Goal: Task Accomplishment & Management: Manage account settings

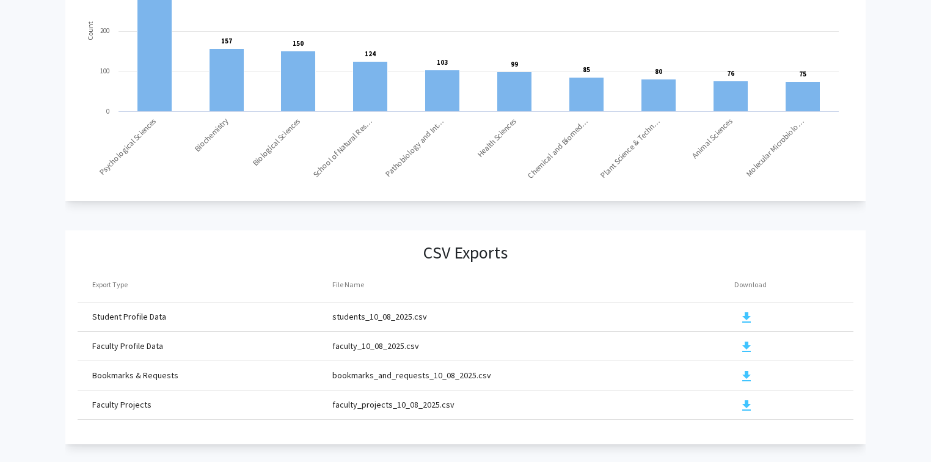
scroll to position [1311, 0]
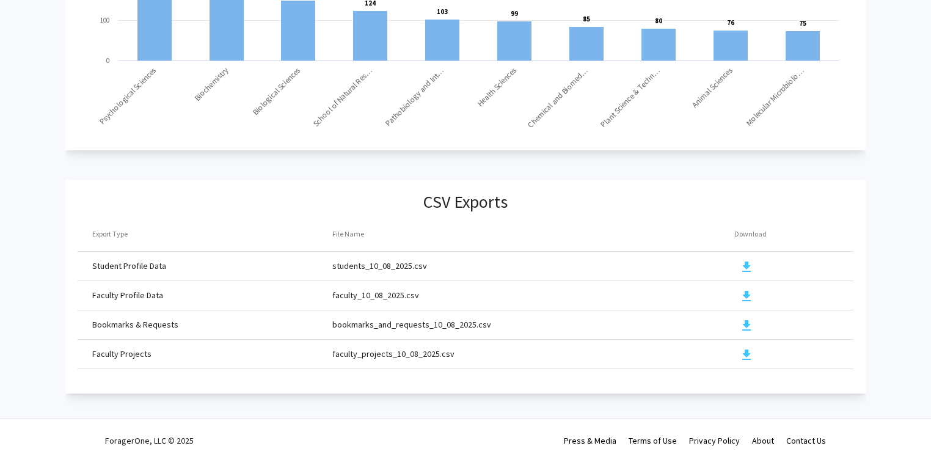
click at [746, 348] on mat-icon "download" at bounding box center [746, 355] width 15 height 15
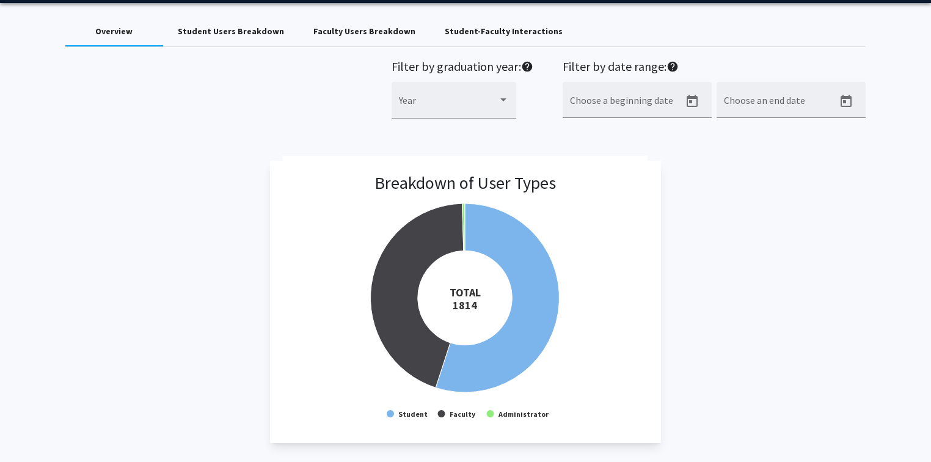
scroll to position [0, 0]
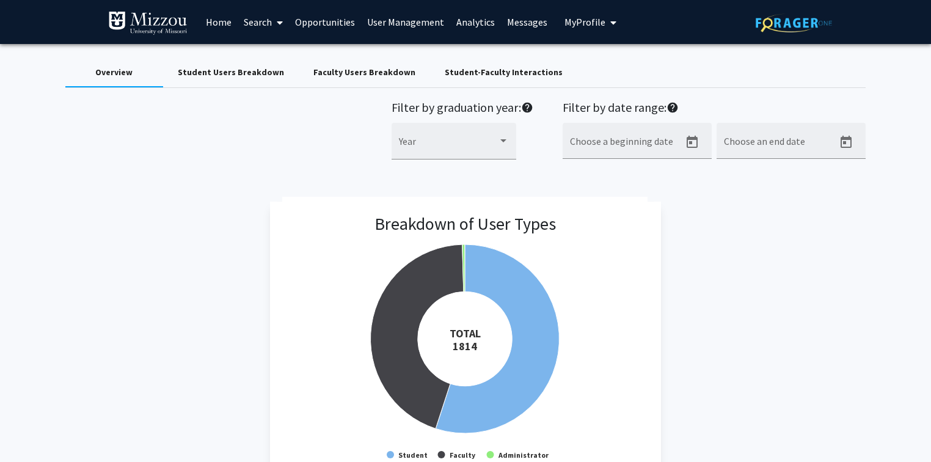
click at [424, 21] on link "User Management" at bounding box center [405, 22] width 89 height 43
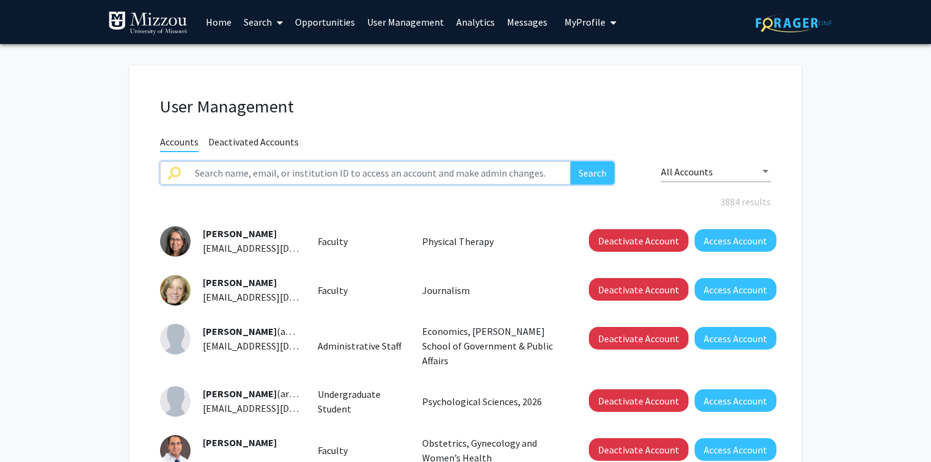
drag, startPoint x: 388, startPoint y: 173, endPoint x: 376, endPoint y: 169, distance: 13.2
click at [388, 173] on input "text" at bounding box center [379, 172] width 383 height 23
paste input "mlh27"
type input "mlh27"
click at [570, 161] on button "Search" at bounding box center [592, 172] width 44 height 23
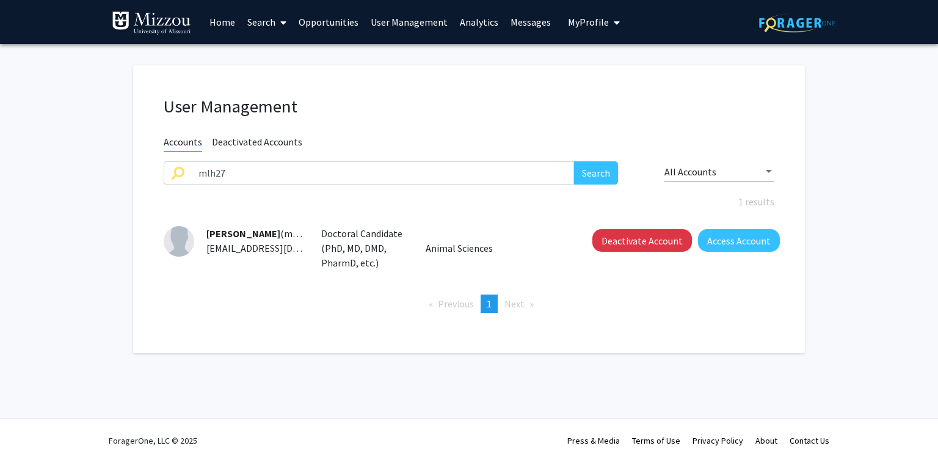
click at [268, 24] on link "Search" at bounding box center [266, 22] width 51 height 43
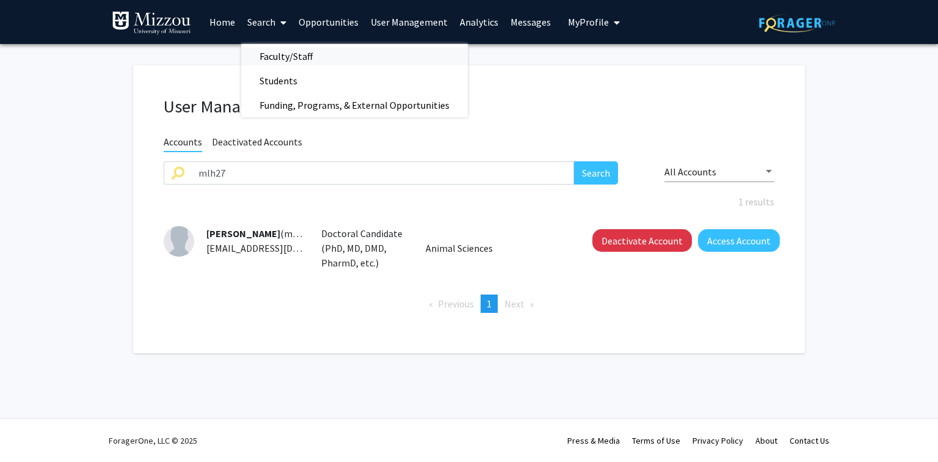
click at [268, 54] on span "Faculty/Staff" at bounding box center [286, 56] width 90 height 24
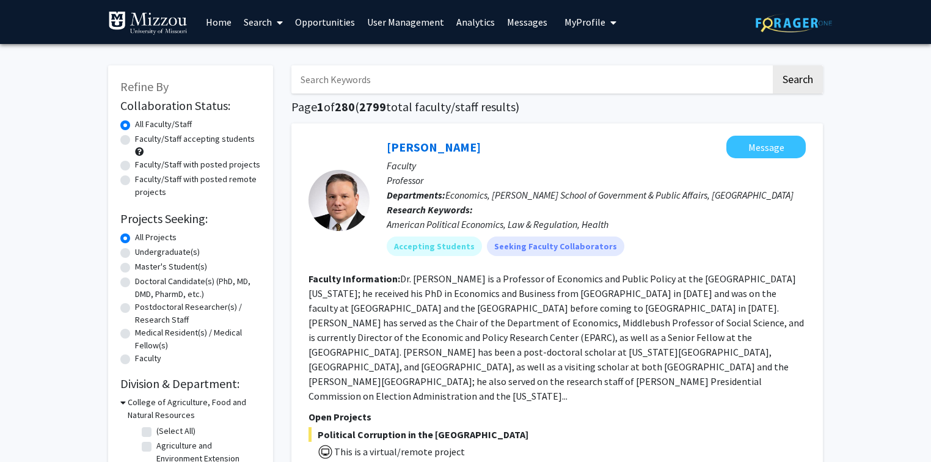
click at [209, 164] on label "Faculty/Staff with posted projects" at bounding box center [197, 164] width 125 height 13
click at [143, 164] on input "Faculty/Staff with posted projects" at bounding box center [139, 162] width 8 height 8
radio input "true"
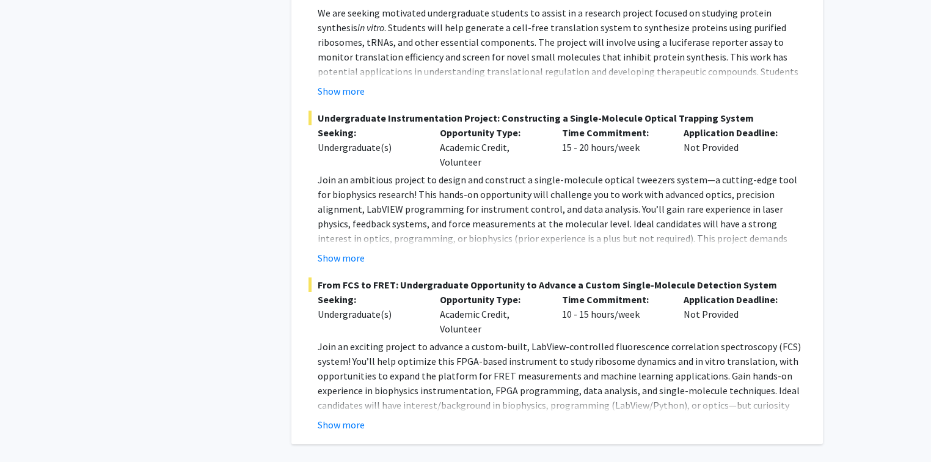
scroll to position [6231, 0]
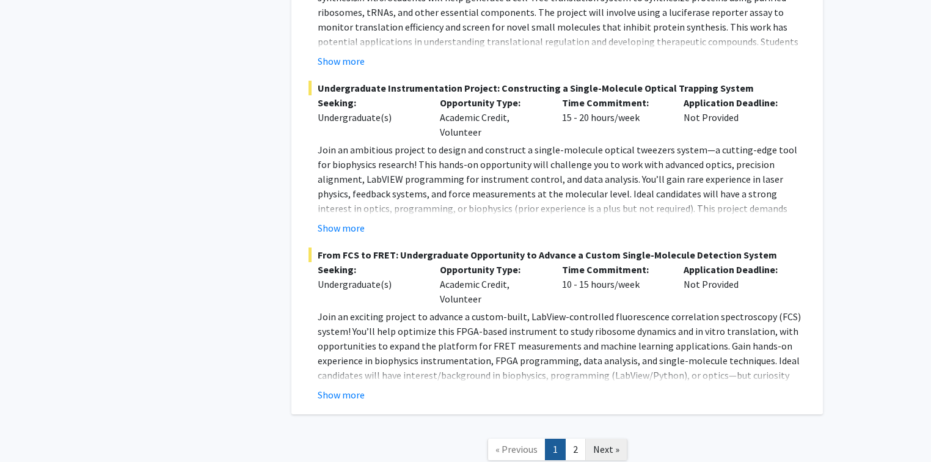
click at [605, 443] on span "Next »" at bounding box center [606, 449] width 26 height 12
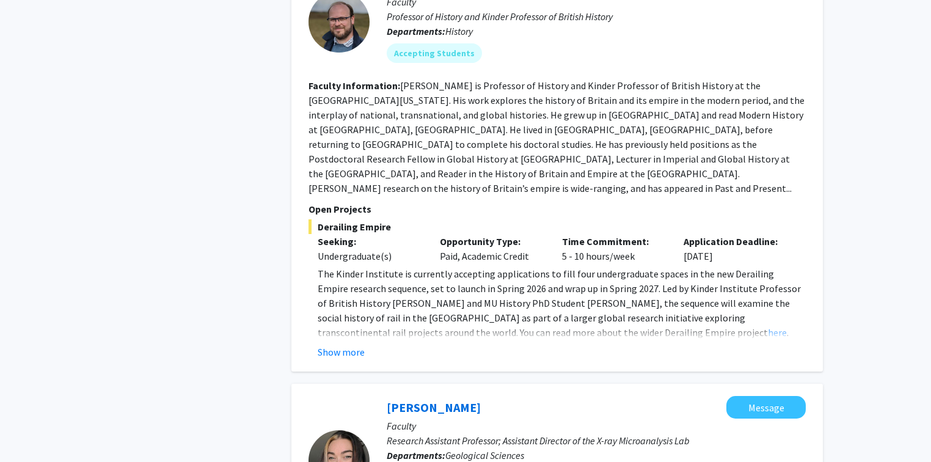
scroll to position [1417, 0]
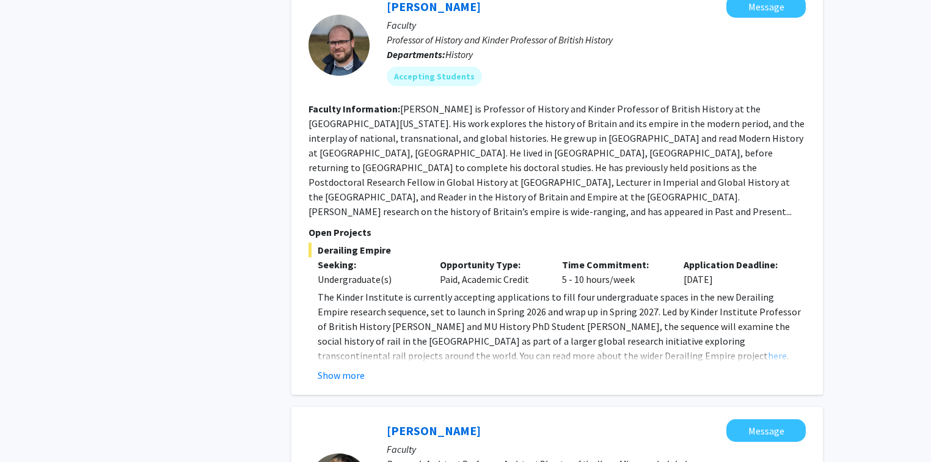
drag, startPoint x: 391, startPoint y: 220, endPoint x: 315, endPoint y: 217, distance: 75.8
click at [315, 242] on span "Derailing Empire" at bounding box center [556, 249] width 497 height 15
copy span "Derailing Empire"
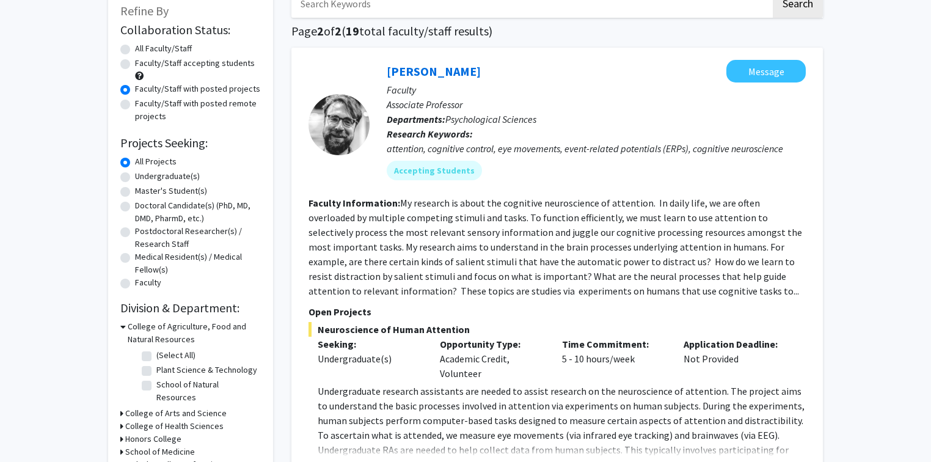
scroll to position [0, 0]
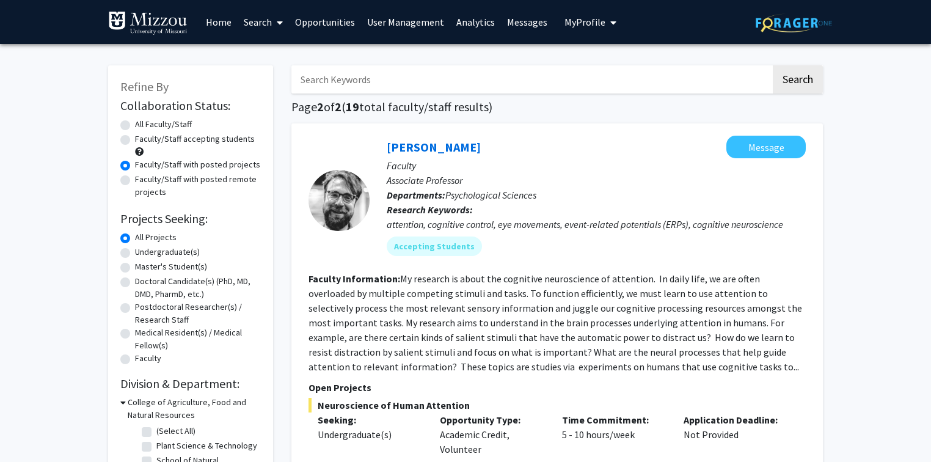
click at [398, 21] on link "User Management" at bounding box center [405, 22] width 89 height 43
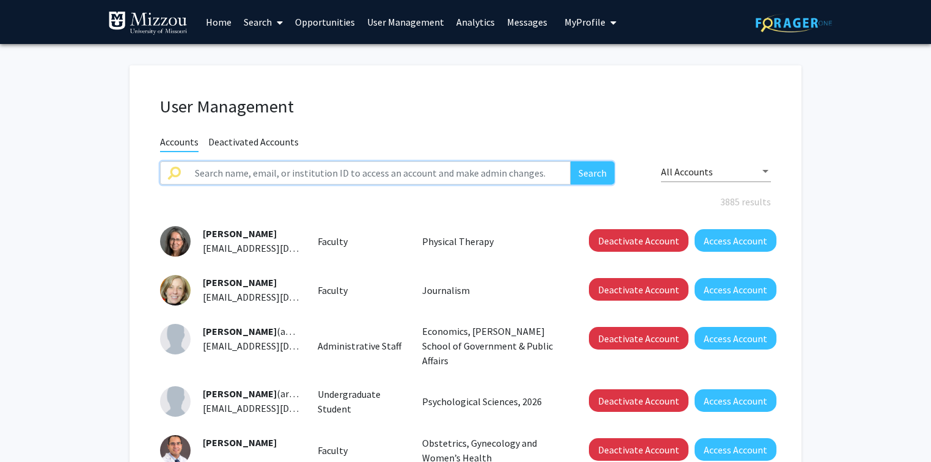
click at [374, 173] on input "text" at bounding box center [379, 172] width 383 height 23
paste input "Benigno, Jaclyn"
click at [570, 161] on button "Search" at bounding box center [592, 172] width 44 height 23
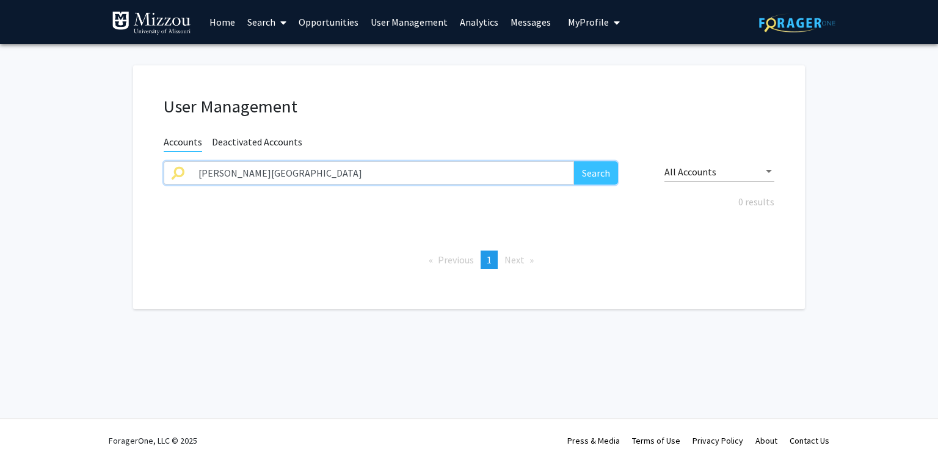
click at [374, 173] on input "Benigno, Jaclyn" at bounding box center [382, 172] width 383 height 23
type input "Benigno"
click at [574, 161] on button "Search" at bounding box center [596, 172] width 44 height 23
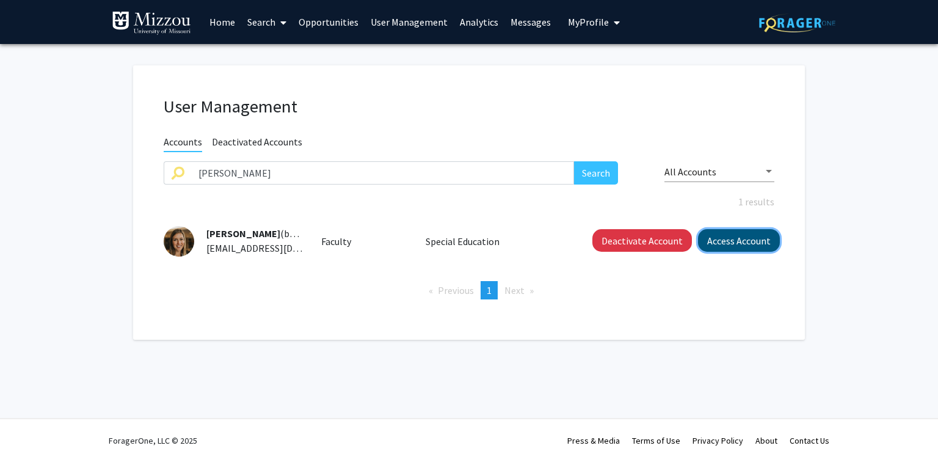
click at [721, 240] on button "Access Account" at bounding box center [739, 240] width 82 height 23
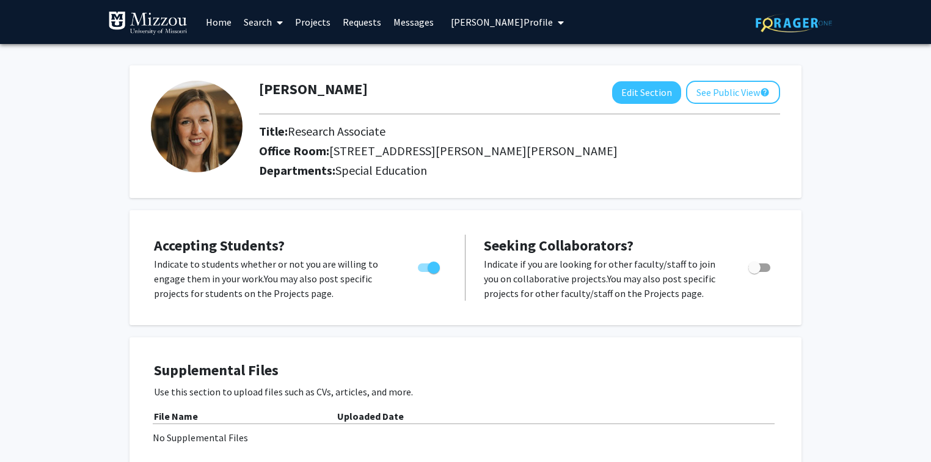
click at [461, 25] on span "Jaclyn Benigno's Profile" at bounding box center [502, 22] width 102 height 12
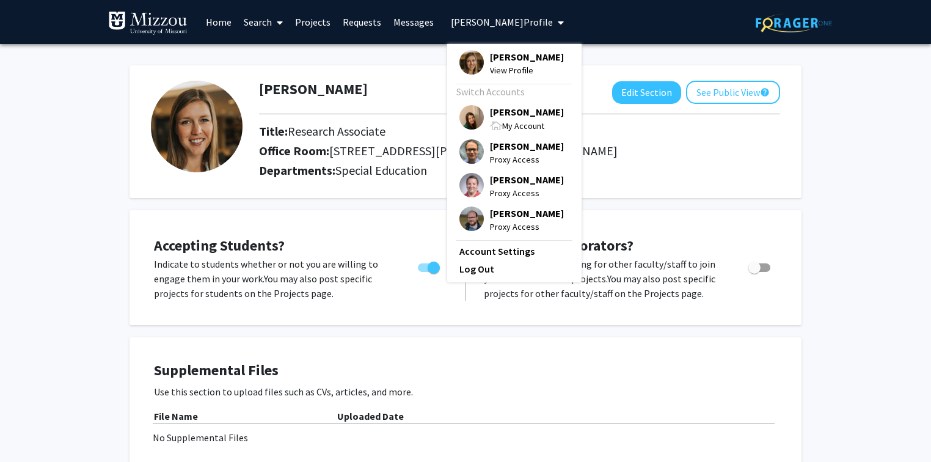
click at [497, 109] on span "[PERSON_NAME]" at bounding box center [527, 111] width 74 height 13
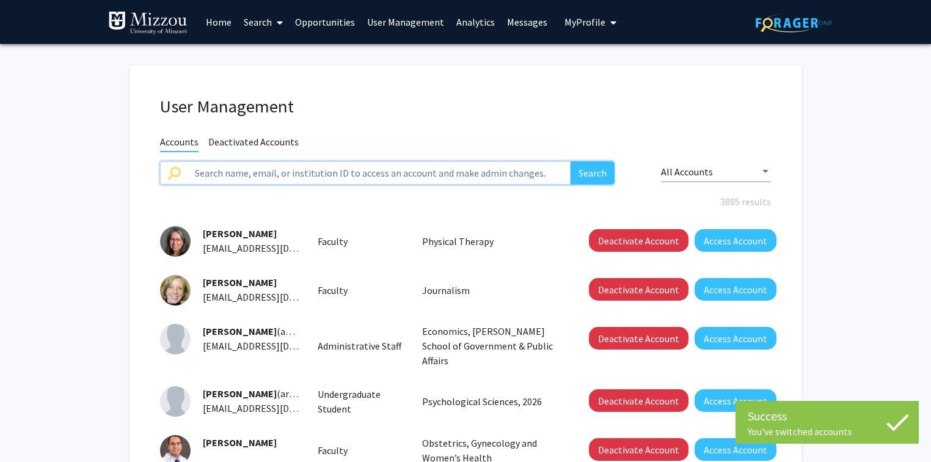
click at [385, 173] on input "text" at bounding box center [379, 172] width 383 height 23
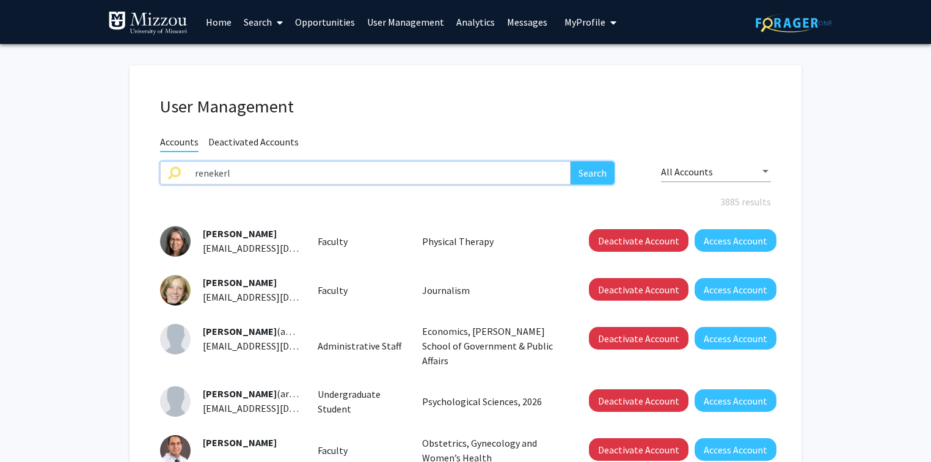
click at [570, 161] on button "Search" at bounding box center [592, 172] width 44 height 23
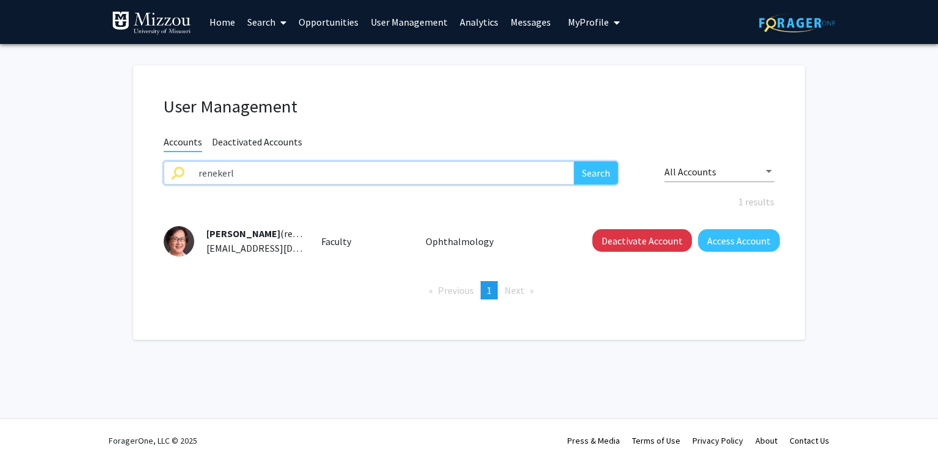
click at [524, 169] on input "renekerl" at bounding box center [382, 172] width 383 height 23
click at [574, 161] on button "Search" at bounding box center [596, 172] width 44 height 23
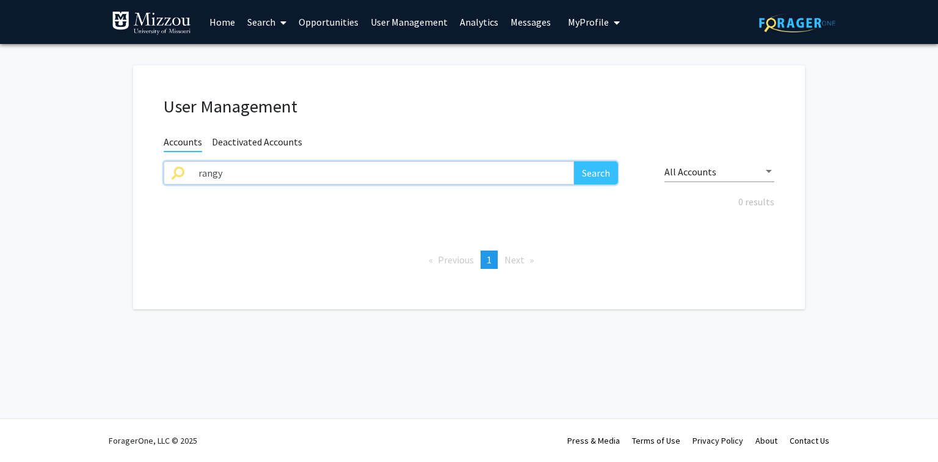
click at [199, 177] on input "rangy" at bounding box center [382, 172] width 383 height 23
click at [574, 161] on button "Search" at bounding box center [596, 172] width 44 height 23
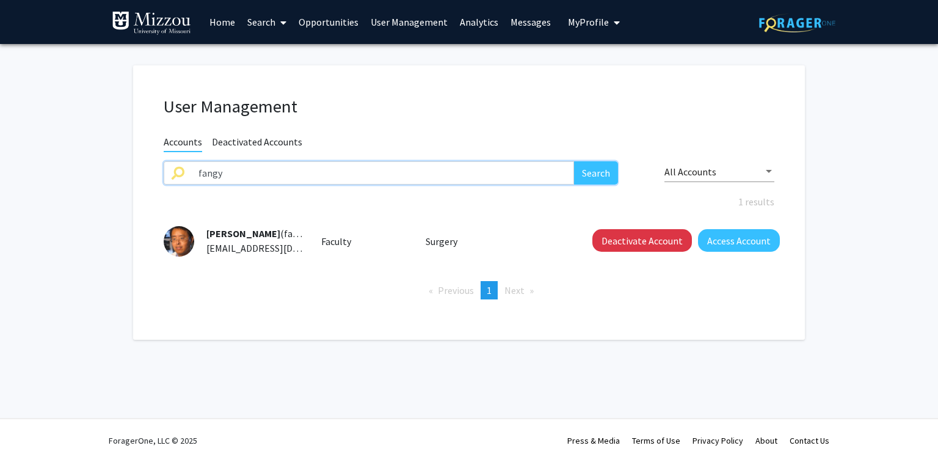
click at [536, 169] on input "fangy" at bounding box center [382, 172] width 383 height 23
click at [574, 161] on button "Search" at bounding box center [596, 172] width 44 height 23
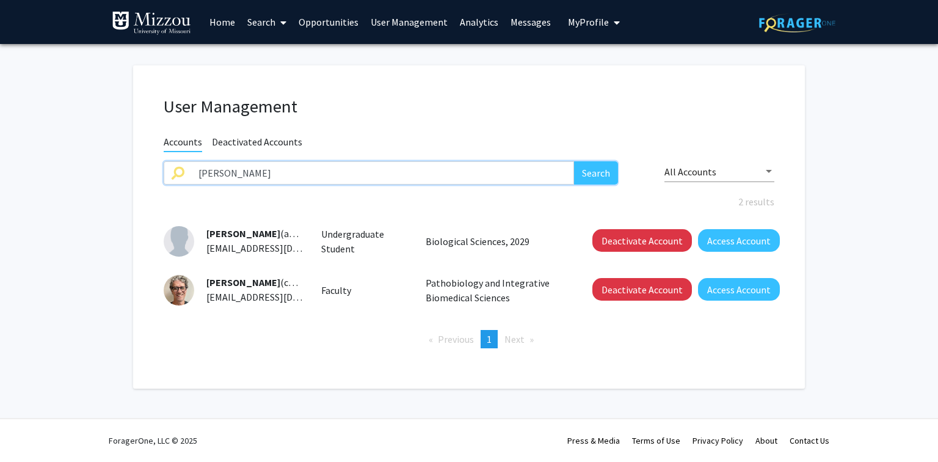
click at [457, 172] on input "cummings" at bounding box center [382, 172] width 383 height 23
click at [574, 161] on button "Search" at bounding box center [596, 172] width 44 height 23
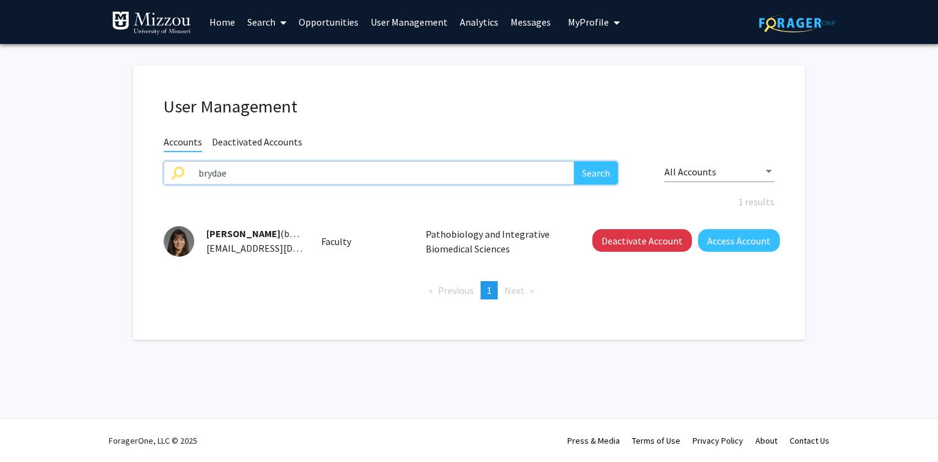
click at [461, 175] on input "brydae" at bounding box center [382, 172] width 383 height 23
click at [574, 161] on button "Search" at bounding box center [596, 172] width 44 height 23
click at [487, 177] on input "dccfn" at bounding box center [382, 172] width 383 height 23
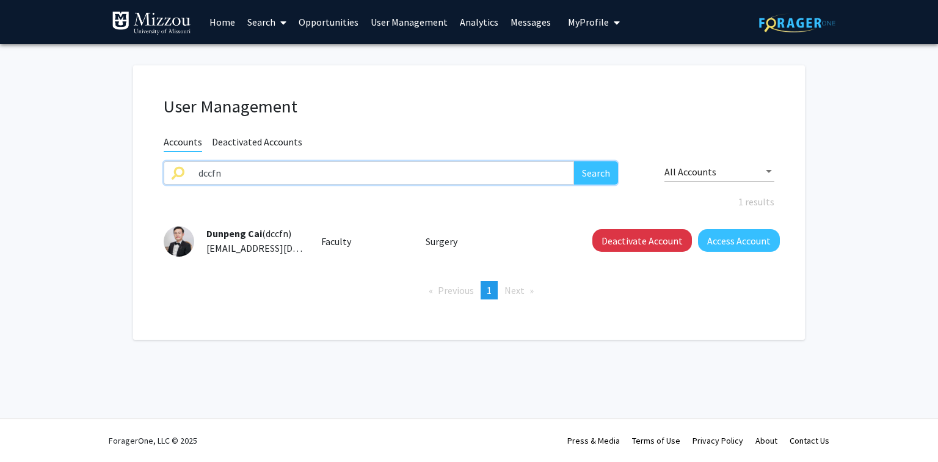
click at [487, 177] on input "dccfn" at bounding box center [382, 172] width 383 height 23
click at [574, 161] on button "Search" at bounding box center [596, 172] width 44 height 23
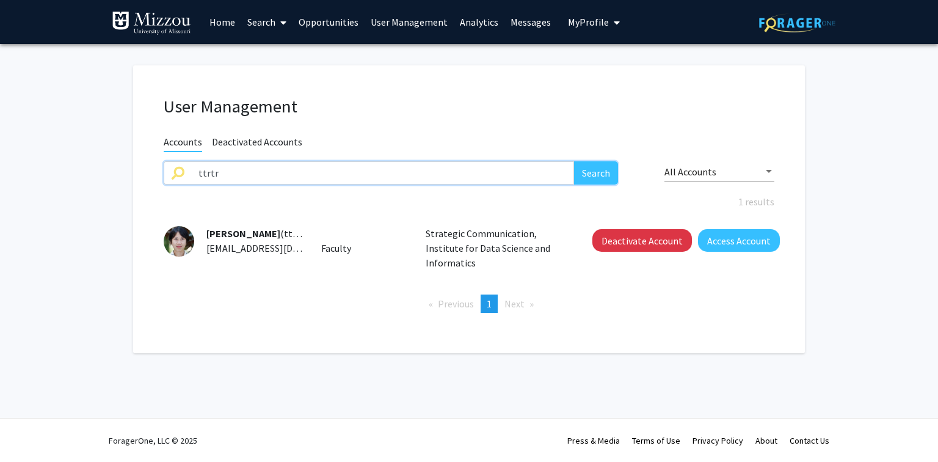
click at [470, 169] on input "ttrtr" at bounding box center [382, 172] width 383 height 23
click at [574, 161] on button "Search" at bounding box center [596, 172] width 44 height 23
click at [508, 167] on input "fales" at bounding box center [382, 172] width 383 height 23
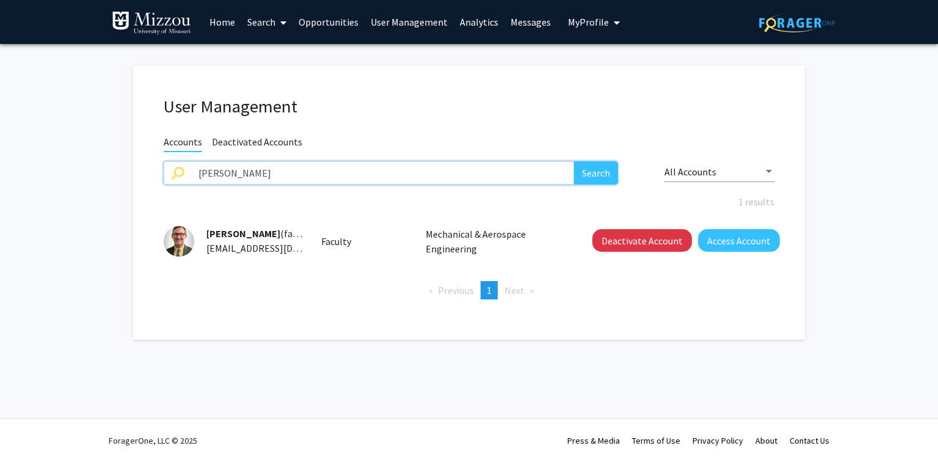
click at [508, 167] on input "fales" at bounding box center [382, 172] width 383 height 23
click at [602, 171] on button "Search" at bounding box center [596, 172] width 44 height 23
click at [522, 174] on input "montfrooijw" at bounding box center [382, 172] width 383 height 23
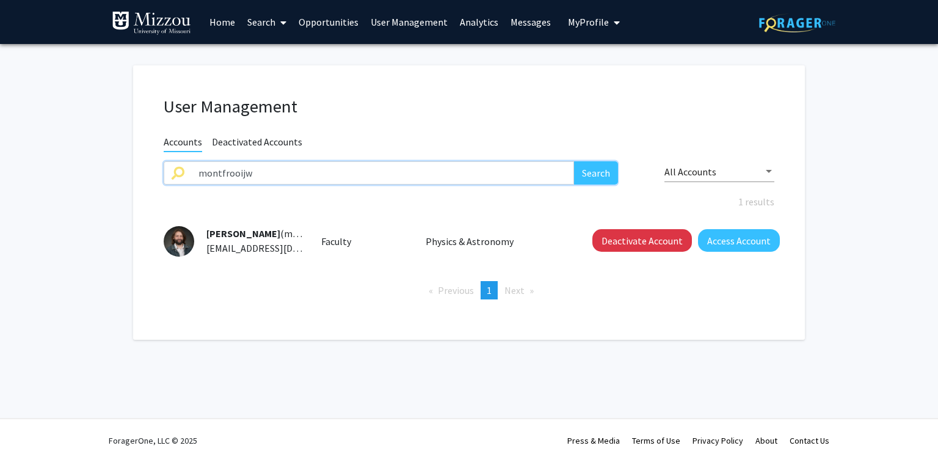
click at [522, 174] on input "montfrooijw" at bounding box center [382, 172] width 383 height 23
click at [574, 161] on button "Search" at bounding box center [596, 172] width 44 height 23
click at [474, 169] on input "xxygr" at bounding box center [382, 172] width 383 height 23
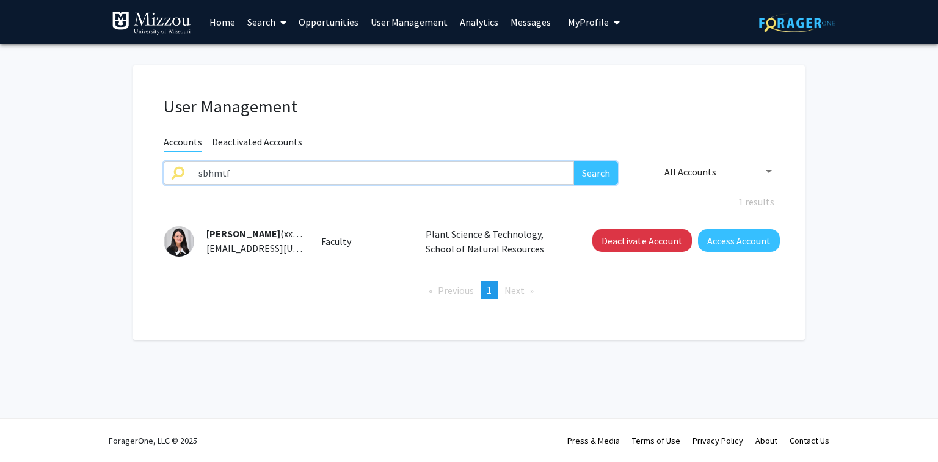
click at [574, 161] on button "Search" at bounding box center [596, 172] width 44 height 23
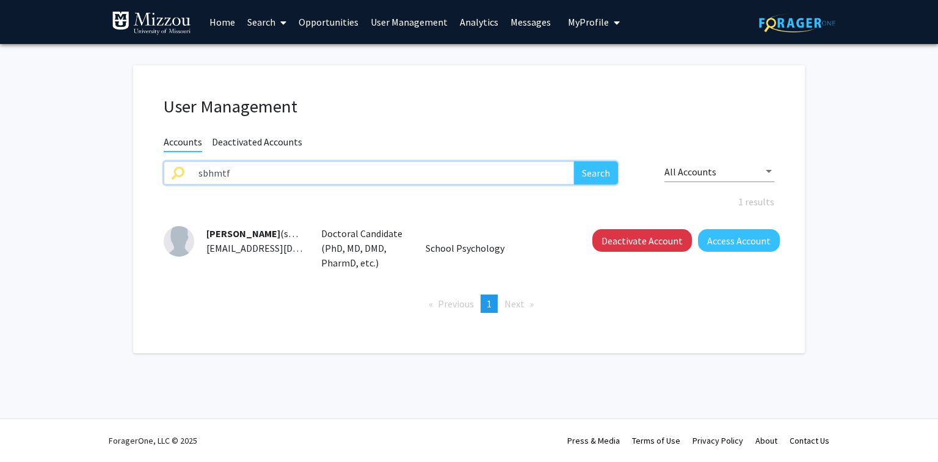
click at [514, 173] on input "sbhmtf" at bounding box center [382, 172] width 383 height 23
type input "agcac"
click at [574, 161] on button "Search" at bounding box center [596, 172] width 44 height 23
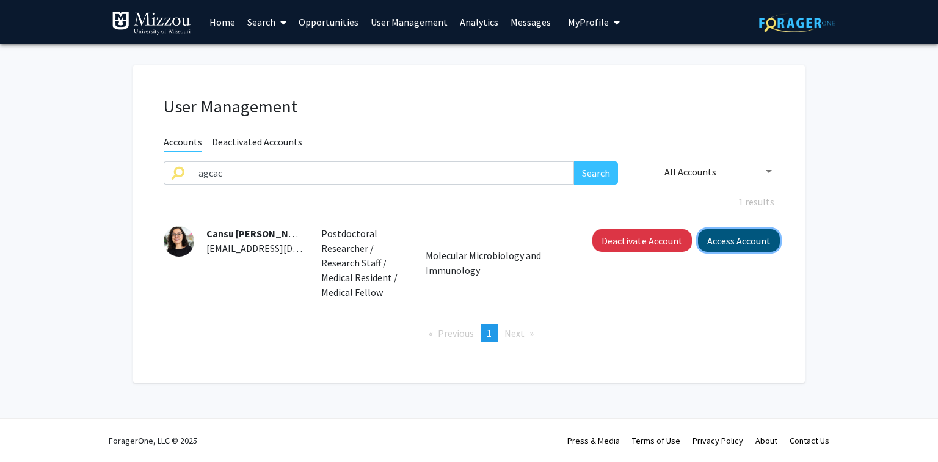
click at [742, 239] on button "Access Account" at bounding box center [739, 240] width 82 height 23
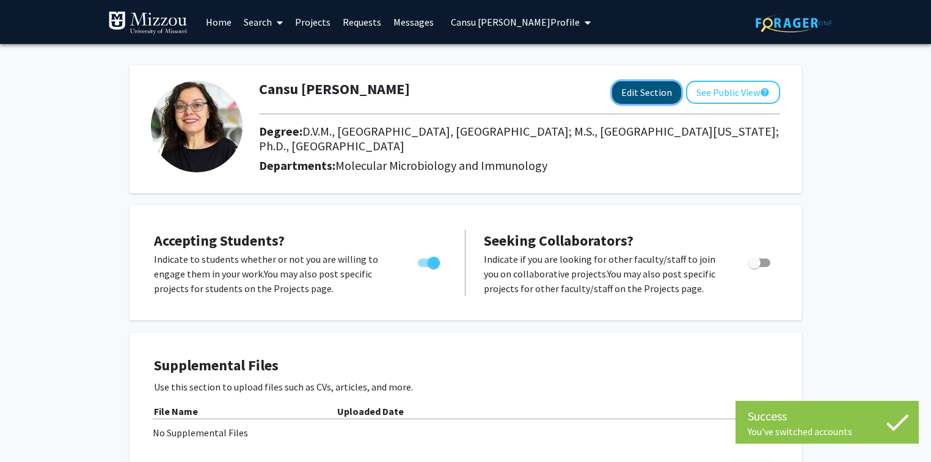
click at [660, 94] on button "Edit Section" at bounding box center [646, 92] width 69 height 23
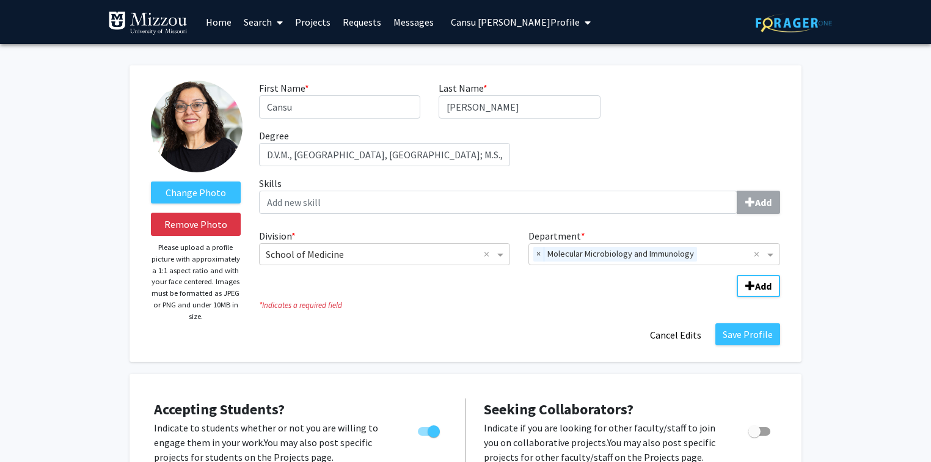
click at [453, 23] on span "Cansu Agca's Profile" at bounding box center [515, 22] width 129 height 12
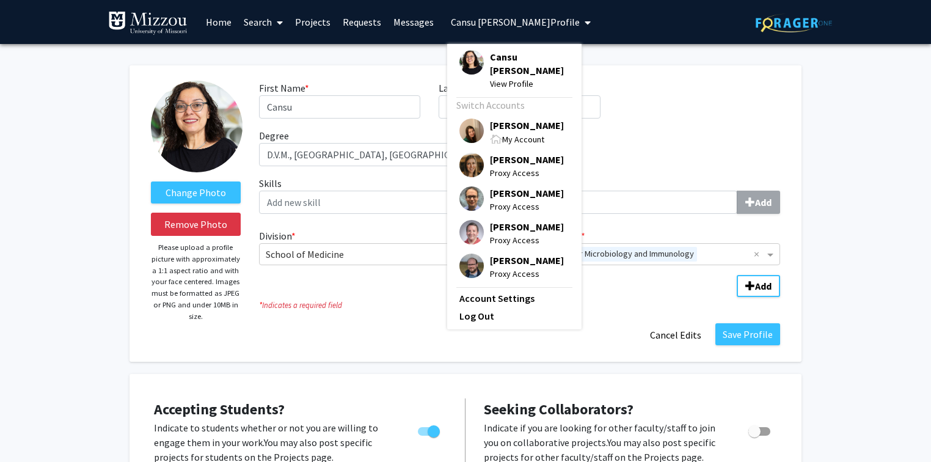
click at [504, 118] on span "[PERSON_NAME]" at bounding box center [527, 124] width 74 height 13
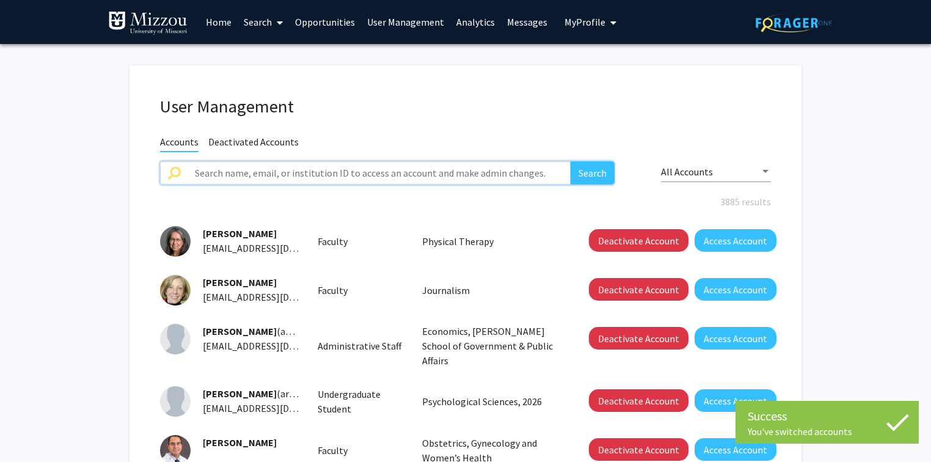
click at [394, 171] on input "text" at bounding box center [379, 172] width 383 height 23
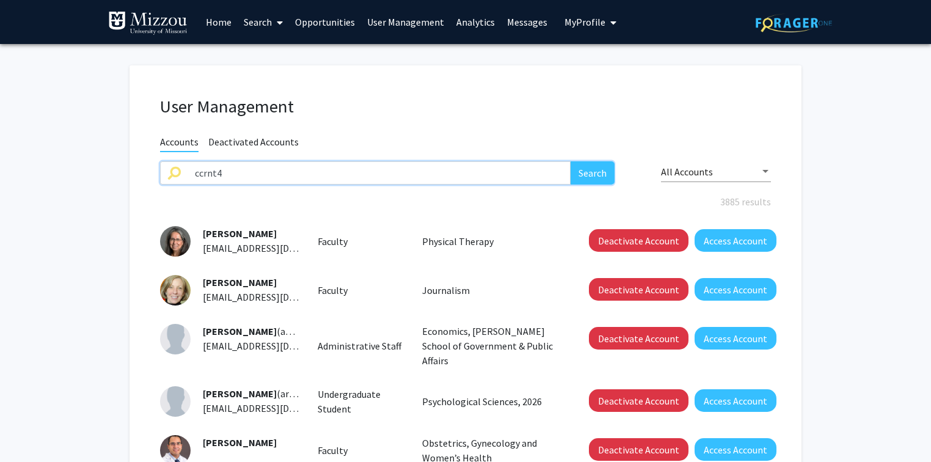
click at [570, 161] on button "Search" at bounding box center [592, 172] width 44 height 23
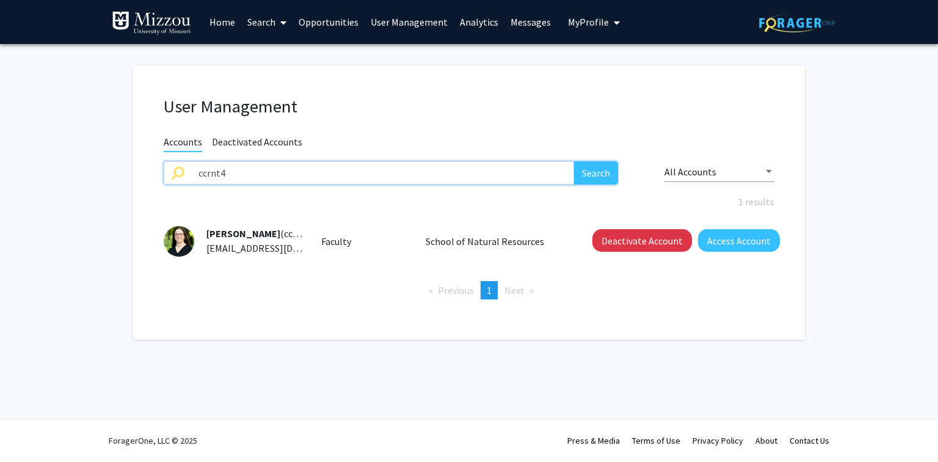
click at [535, 171] on input "ccrnt4" at bounding box center [382, 172] width 383 height 23
type input "eah4d"
click at [574, 161] on button "Search" at bounding box center [596, 172] width 44 height 23
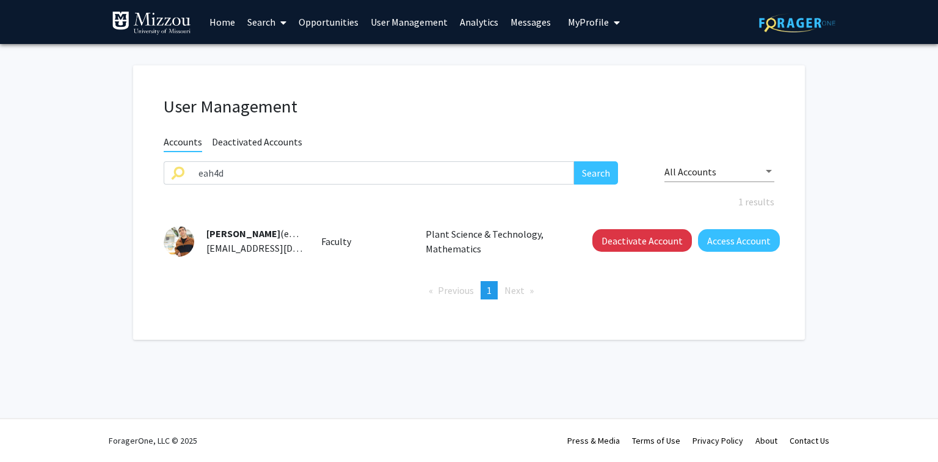
click at [471, 20] on link "Analytics" at bounding box center [479, 22] width 51 height 43
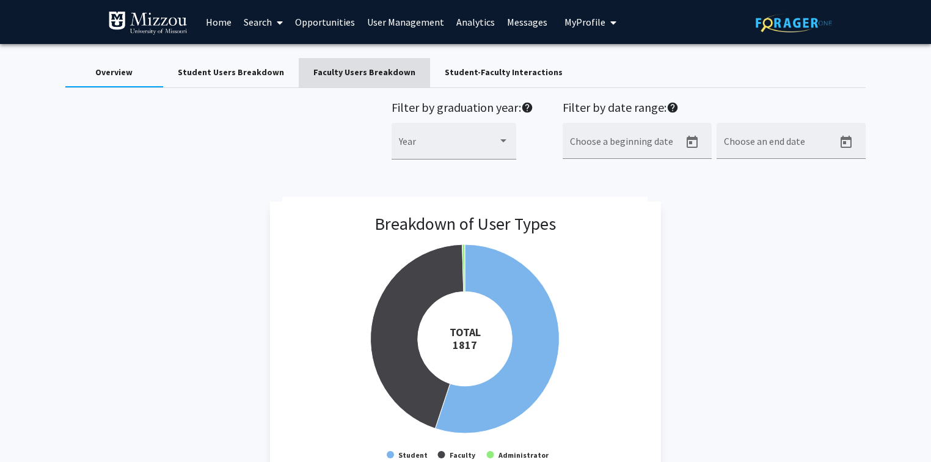
click at [388, 75] on div "Faculty Users Breakdown" at bounding box center [364, 72] width 102 height 13
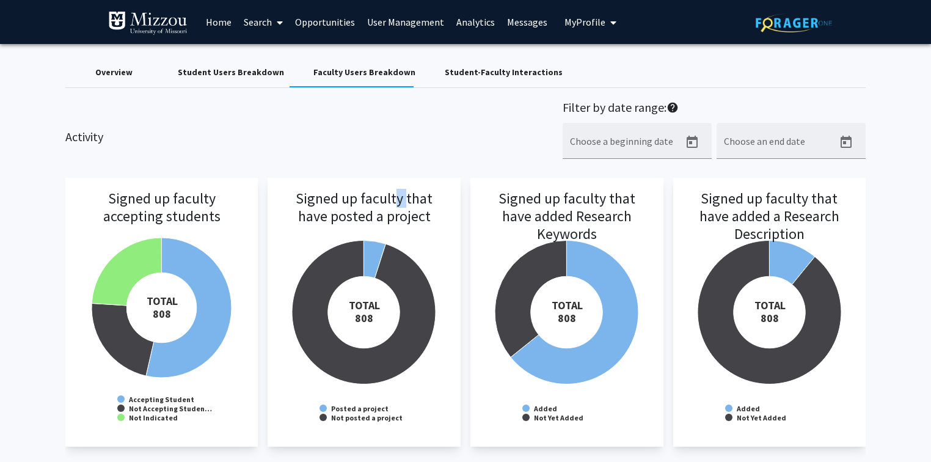
click at [388, 200] on h3 "Signed up faculty that have posted a project" at bounding box center [364, 224] width 169 height 68
click at [370, 249] on h3 "Signed up faculty that have posted a project" at bounding box center [364, 224] width 169 height 68
click at [373, 256] on h3 "Signed up faculty that have posted a project" at bounding box center [364, 224] width 169 height 68
click at [103, 76] on div "Overview" at bounding box center [113, 72] width 37 height 13
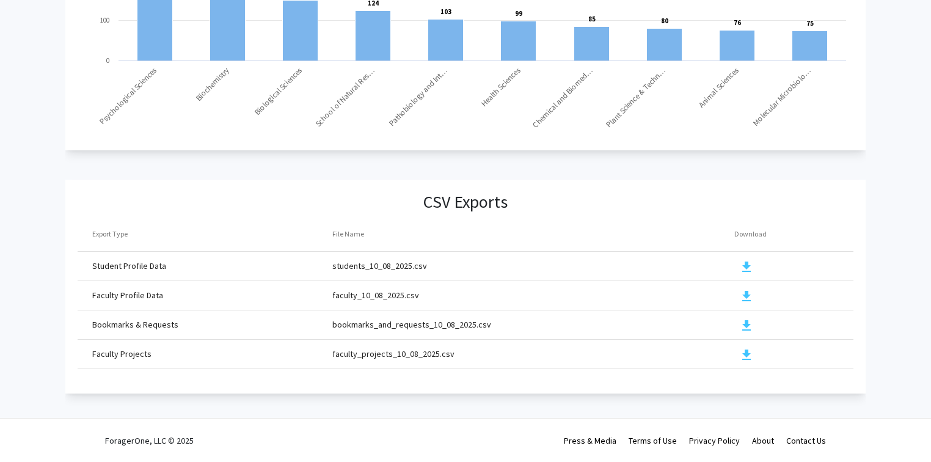
scroll to position [1311, 0]
click at [744, 349] on mat-icon "download" at bounding box center [746, 355] width 15 height 15
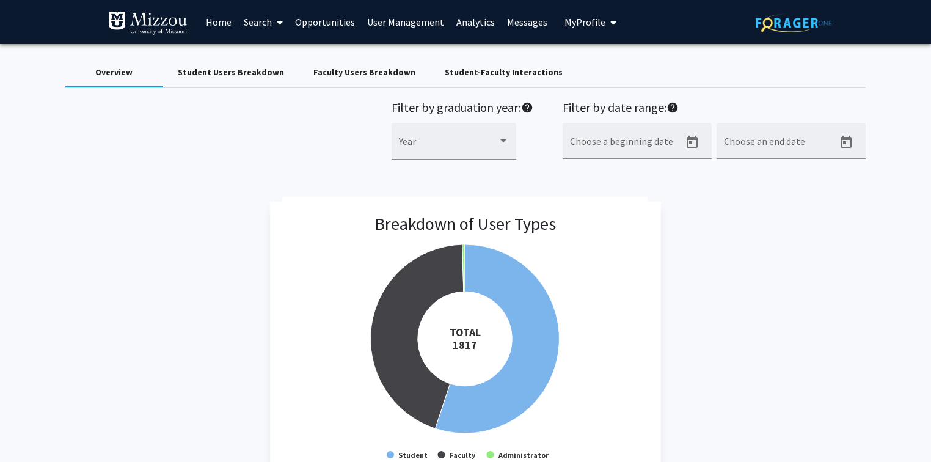
scroll to position [0, 0]
click at [373, 24] on link "User Management" at bounding box center [405, 22] width 89 height 43
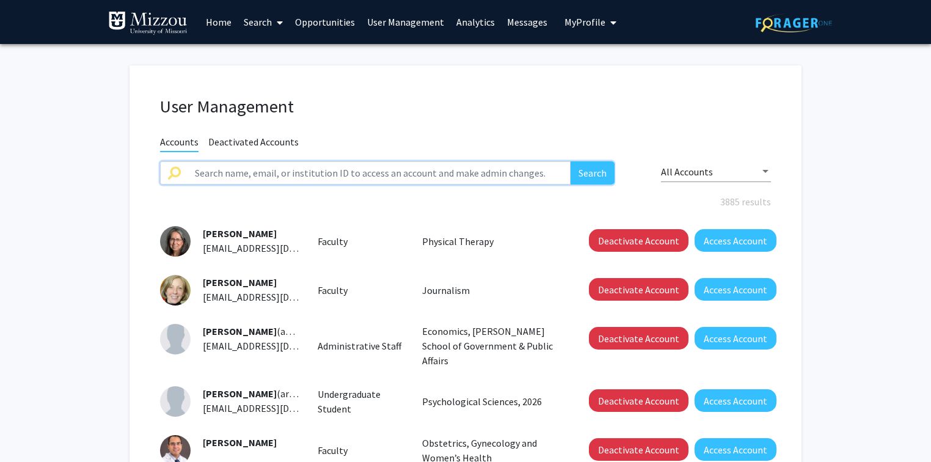
click at [344, 171] on input "text" at bounding box center [379, 172] width 383 height 23
paste input "sbhmtf"
type input "sbhmtf"
click at [570, 161] on button "Search" at bounding box center [592, 172] width 44 height 23
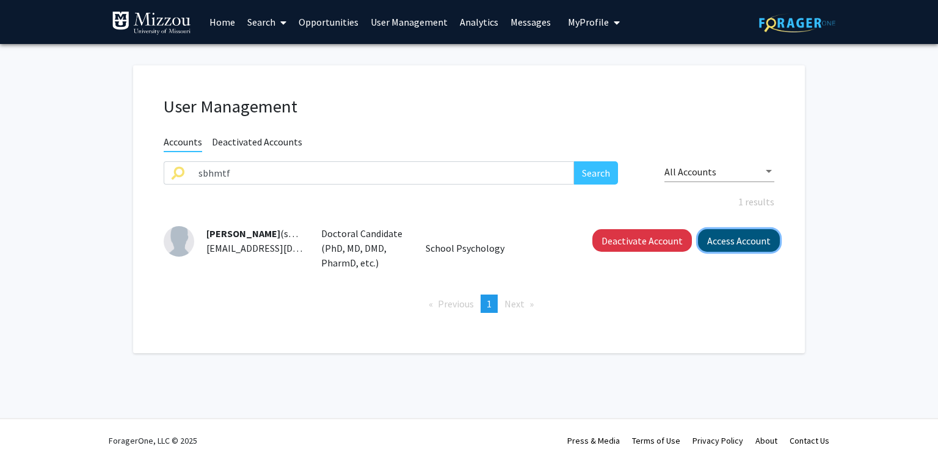
click at [755, 239] on button "Access Account" at bounding box center [739, 240] width 82 height 23
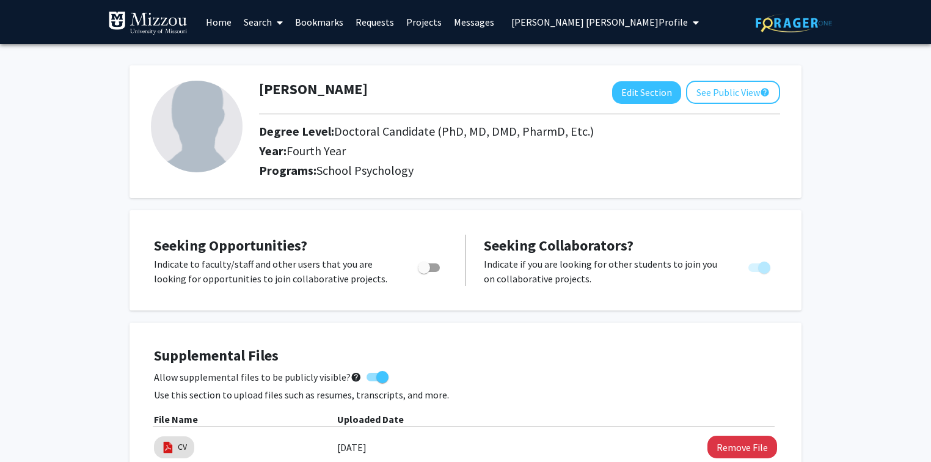
click at [550, 26] on span "Sawyer Harmon's Profile" at bounding box center [599, 22] width 177 height 12
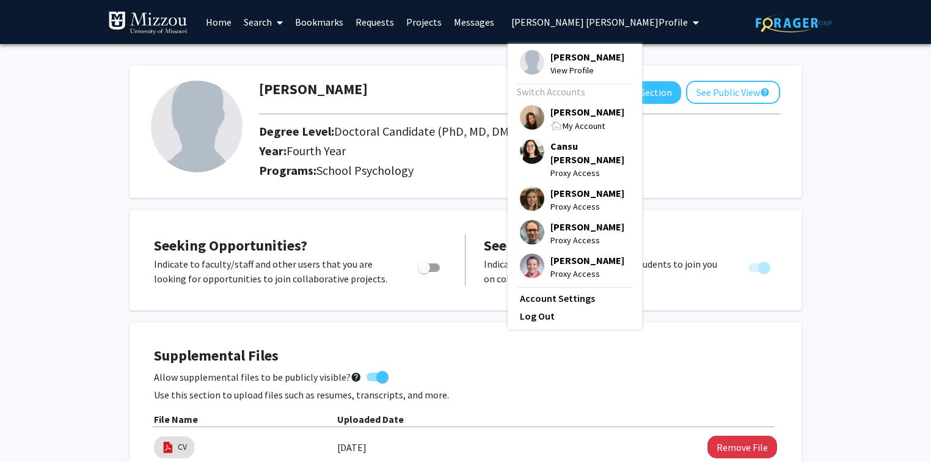
click at [552, 111] on span "[PERSON_NAME]" at bounding box center [587, 111] width 74 height 13
